Goal: Contribute content: Add original content to the website for others to see

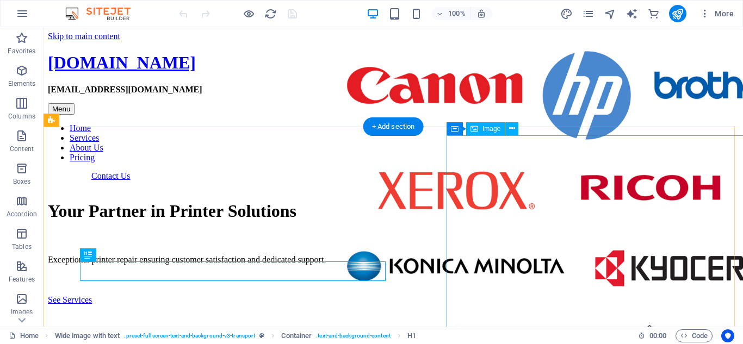
select select "px"
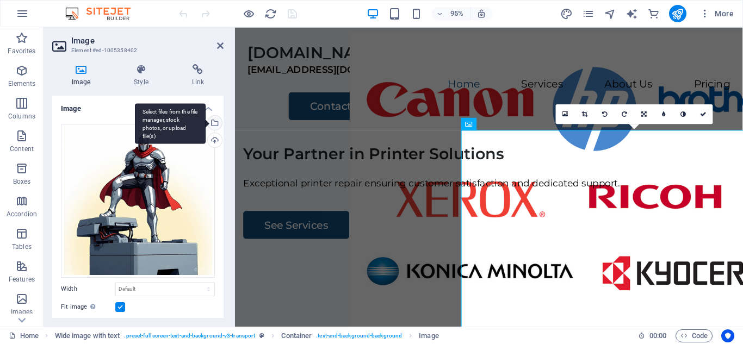
click at [206, 119] on div "Select files from the file manager, stock photos, or upload file(s)" at bounding box center [170, 123] width 71 height 41
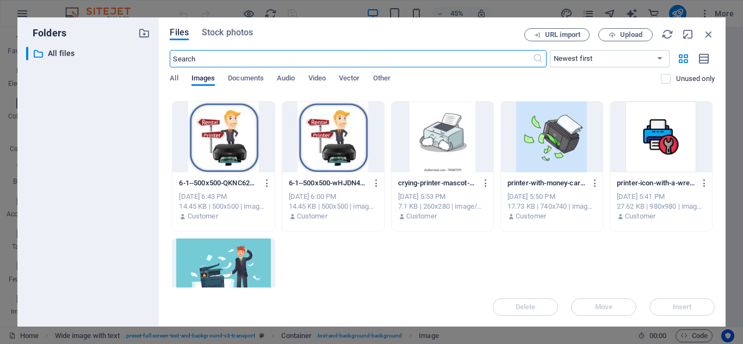
scroll to position [897, 0]
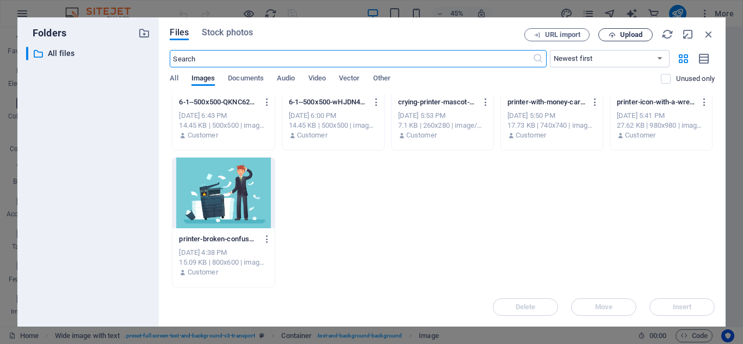
click at [614, 35] on icon "button" at bounding box center [612, 35] width 7 height 7
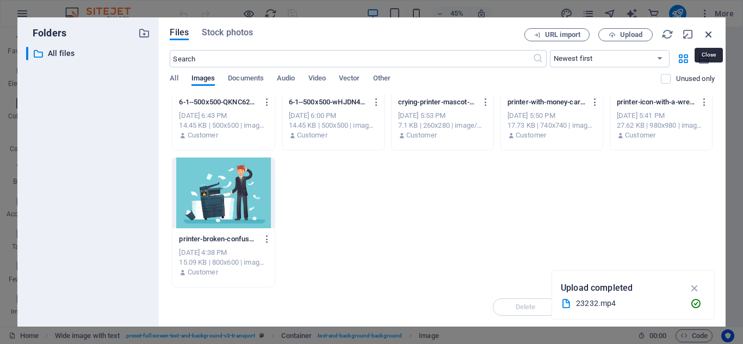
click at [707, 32] on icon "button" at bounding box center [709, 34] width 12 height 12
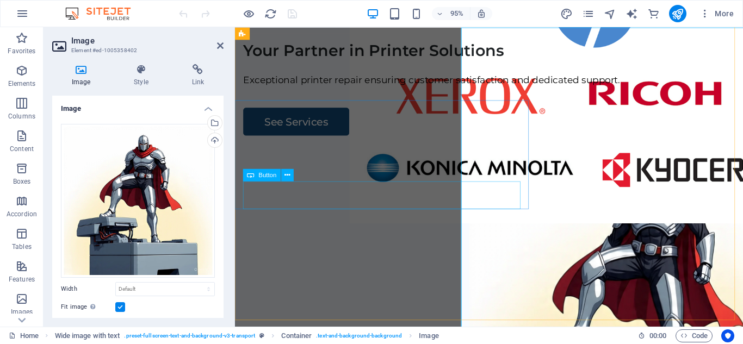
scroll to position [0, 0]
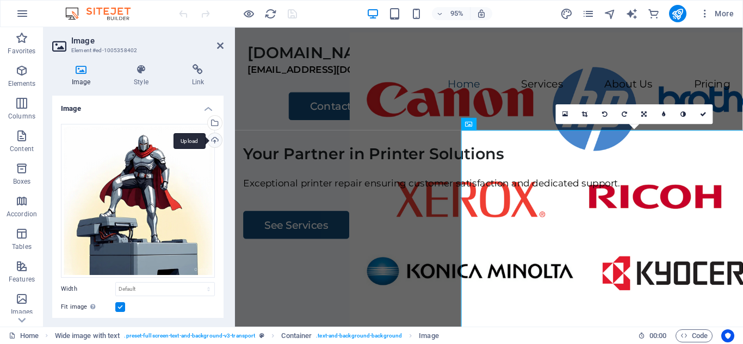
click at [212, 135] on div "Upload" at bounding box center [214, 141] width 16 height 16
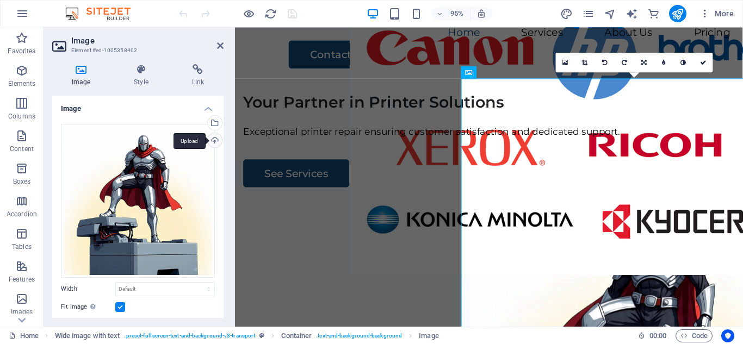
click at [214, 137] on div "Upload" at bounding box center [214, 141] width 16 height 16
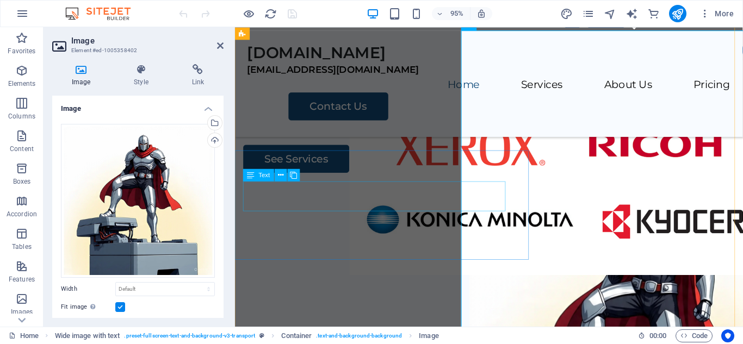
scroll to position [218, 0]
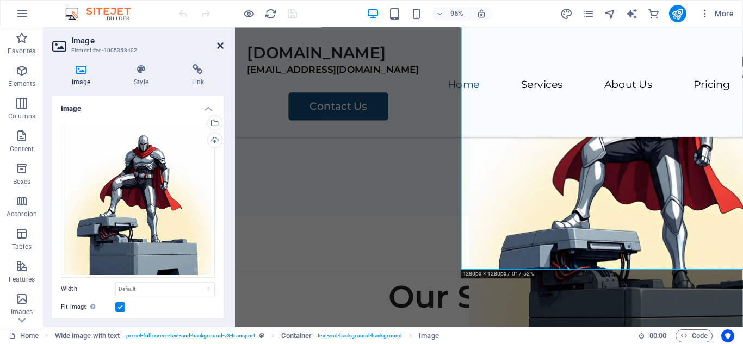
click at [219, 46] on icon at bounding box center [220, 45] width 7 height 9
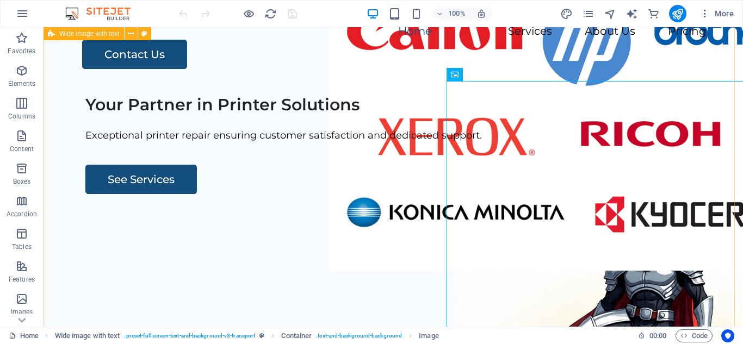
scroll to position [54, 0]
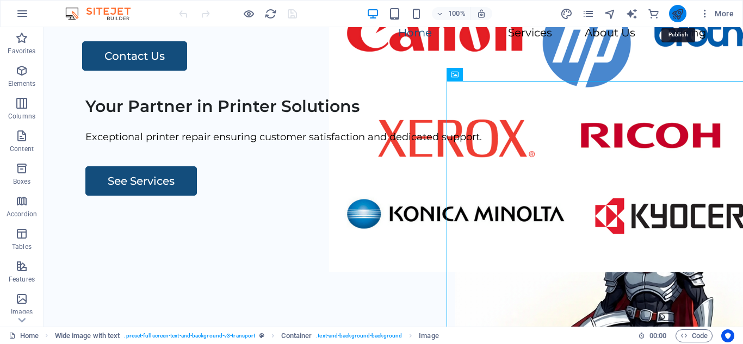
click at [675, 14] on icon "publish" at bounding box center [677, 14] width 13 height 13
